Goal: Task Accomplishment & Management: Use online tool/utility

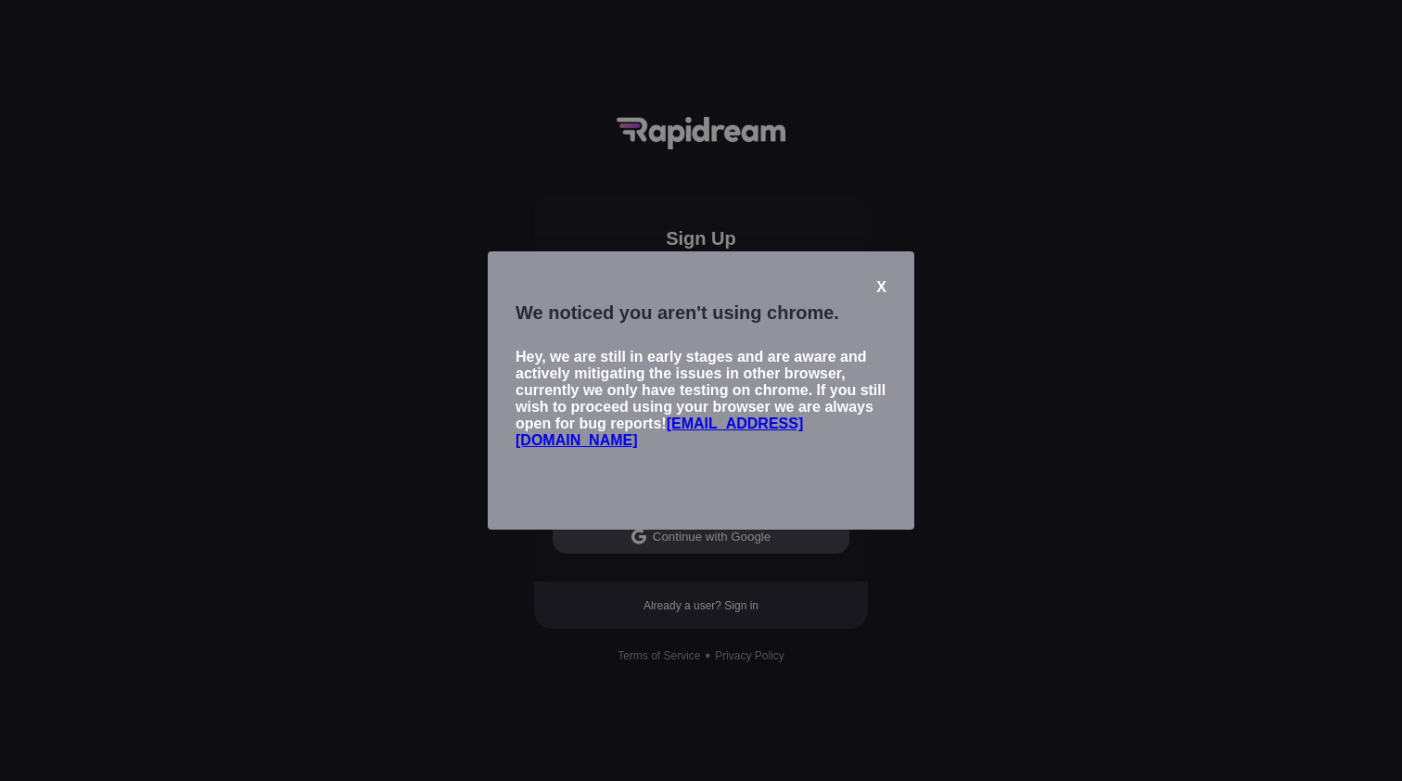
click at [880, 286] on div "X" at bounding box center [881, 287] width 10 height 17
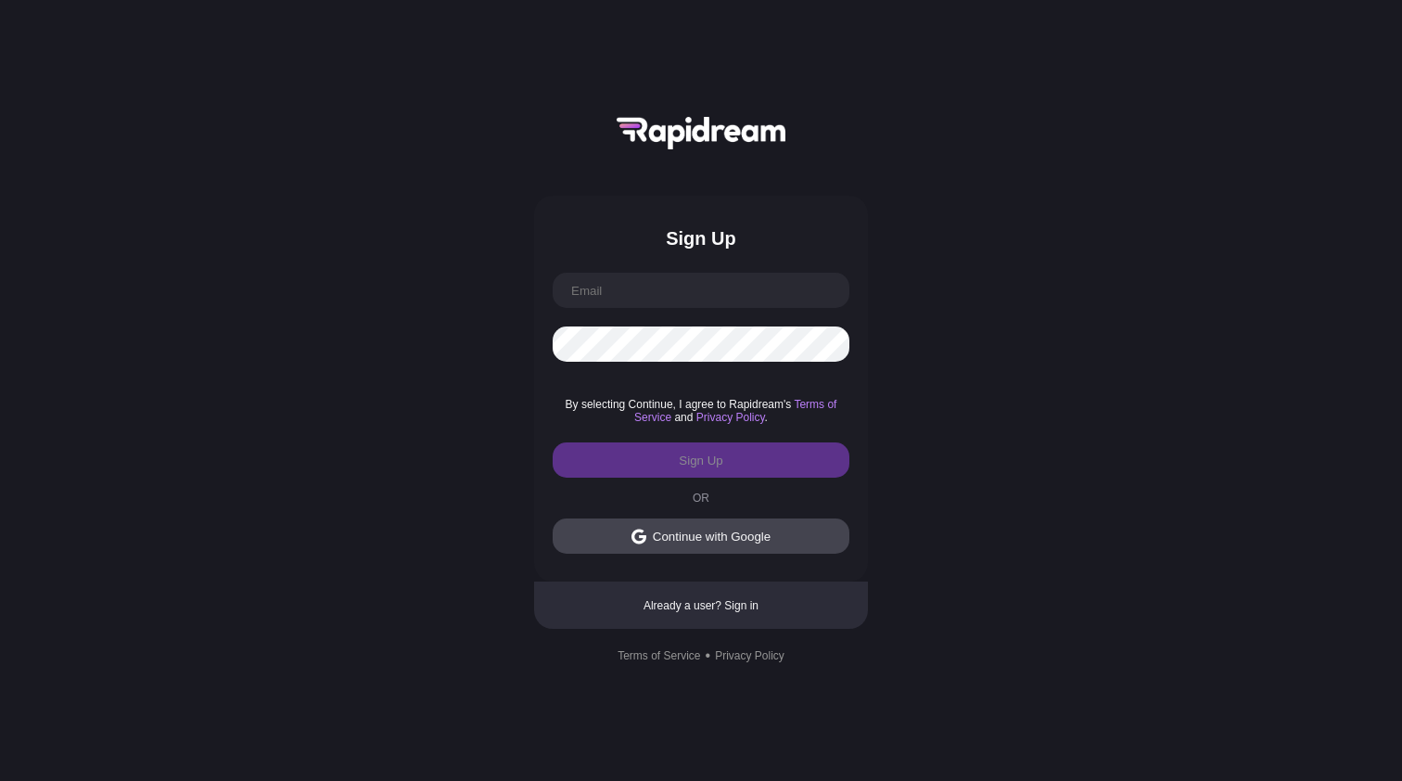
click at [674, 539] on div "Continue with Google" at bounding box center [712, 537] width 118 height 14
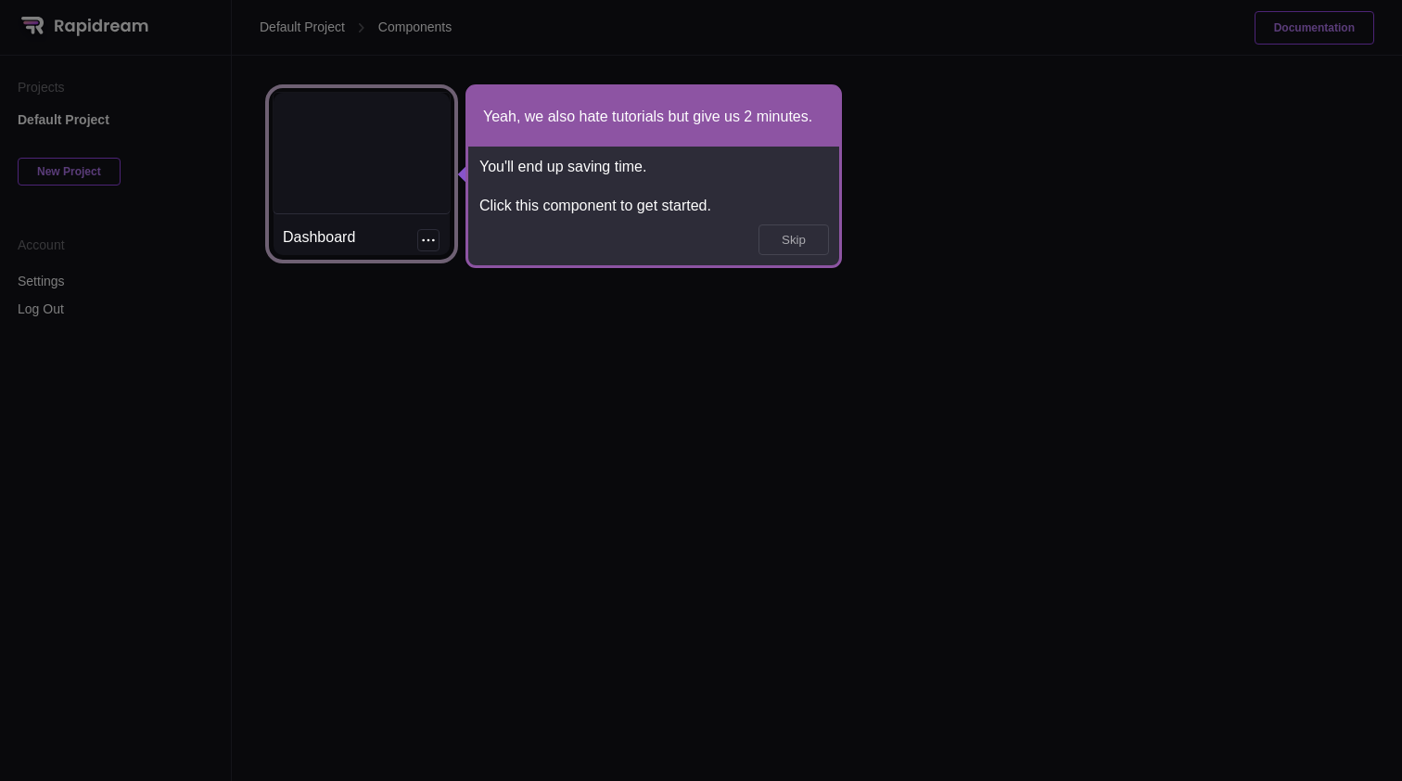
click at [1040, 401] on icon at bounding box center [701, 390] width 1402 height 781
click at [790, 240] on button "Skip" at bounding box center [793, 239] width 69 height 29
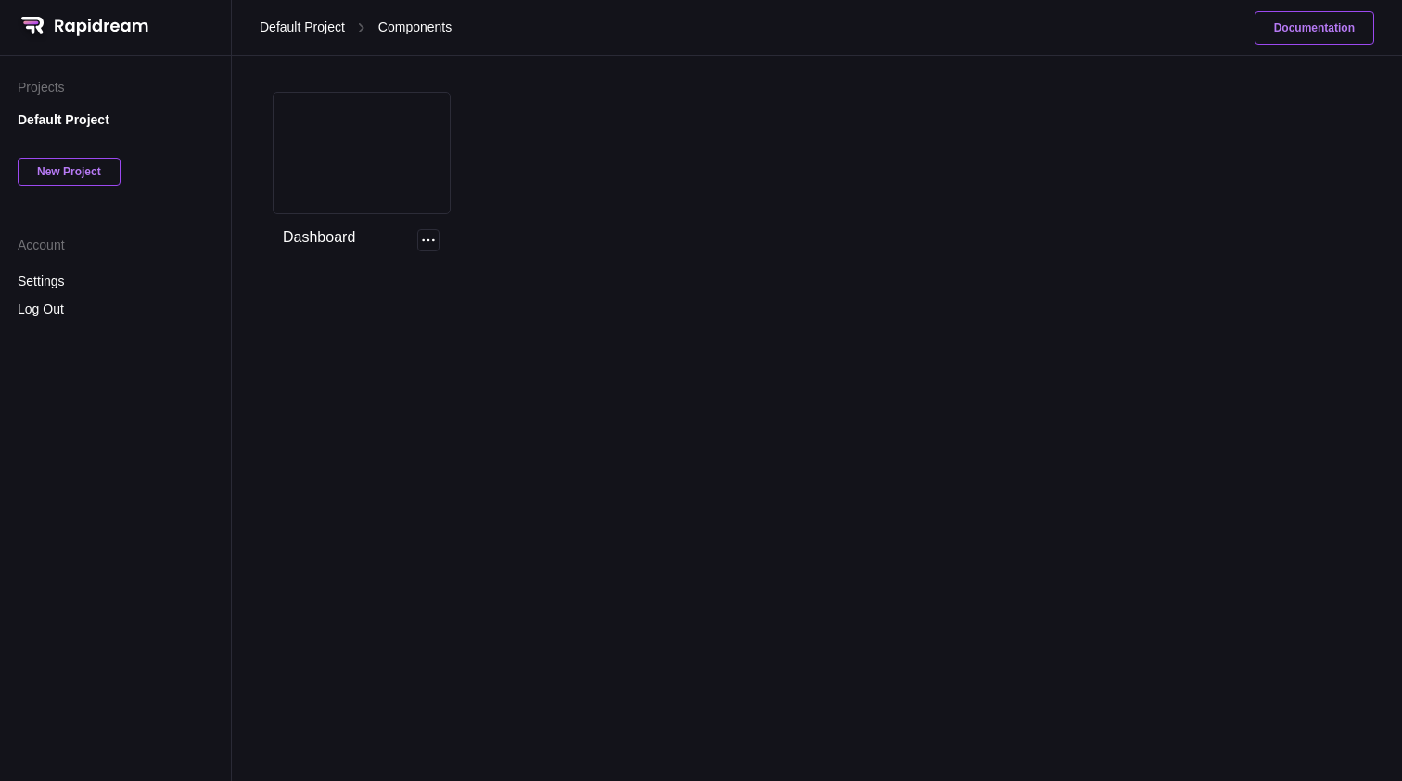
click at [85, 177] on div "New Project" at bounding box center [69, 172] width 103 height 28
click at [180, 199] on button "Save" at bounding box center [181, 204] width 63 height 19
click at [96, 182] on input at bounding box center [116, 174] width 196 height 21
type input "Lingo"
click at [187, 207] on button "Save" at bounding box center [181, 204] width 63 height 19
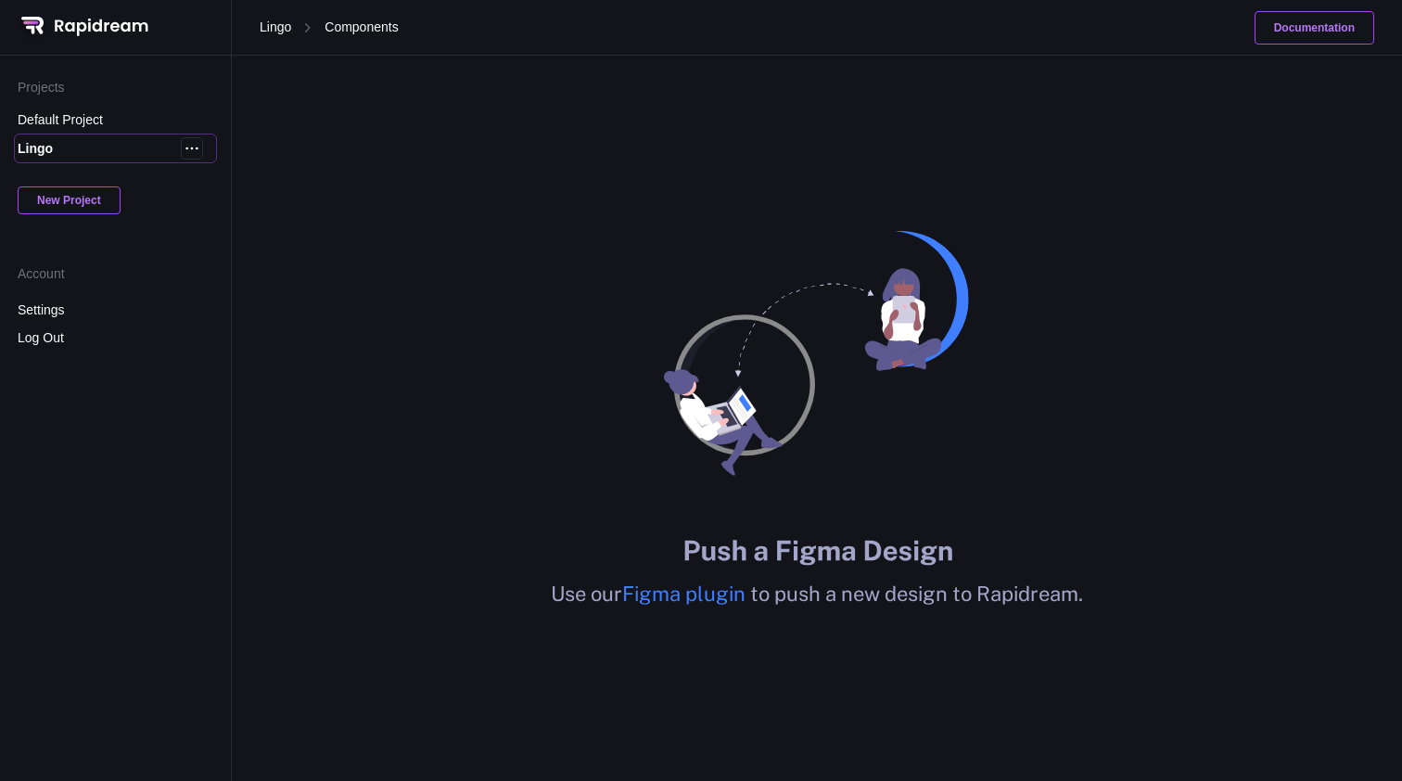
click at [32, 149] on div "Lingo" at bounding box center [99, 148] width 163 height 15
click at [671, 591] on span "Figma plugin" at bounding box center [686, 593] width 128 height 24
